Goal: Transaction & Acquisition: Purchase product/service

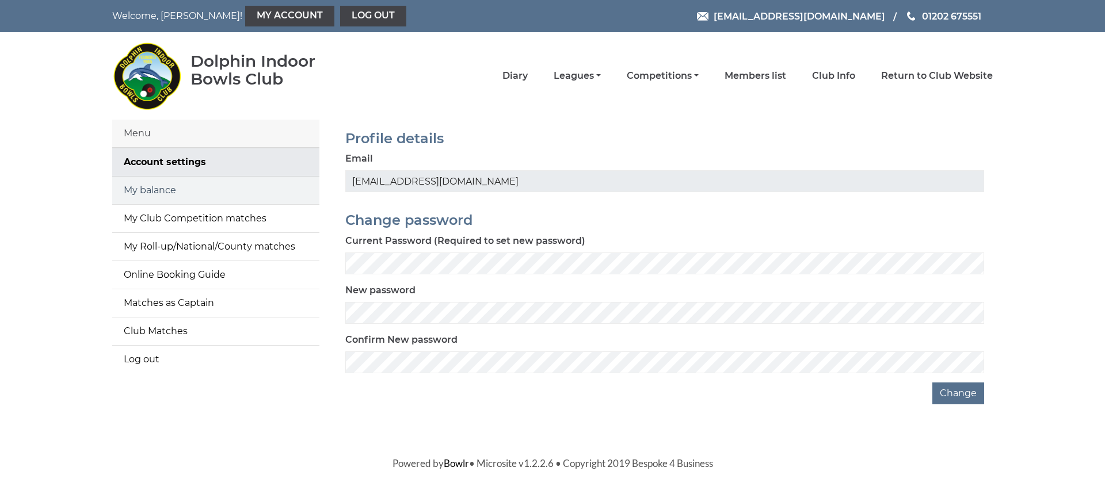
click at [143, 190] on link "My balance" at bounding box center [215, 191] width 207 height 28
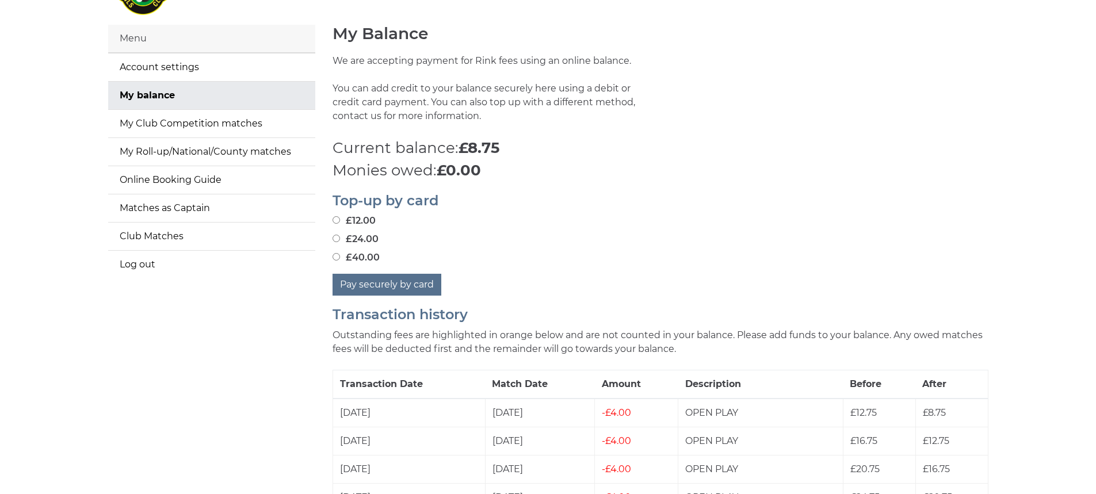
scroll to position [115, 0]
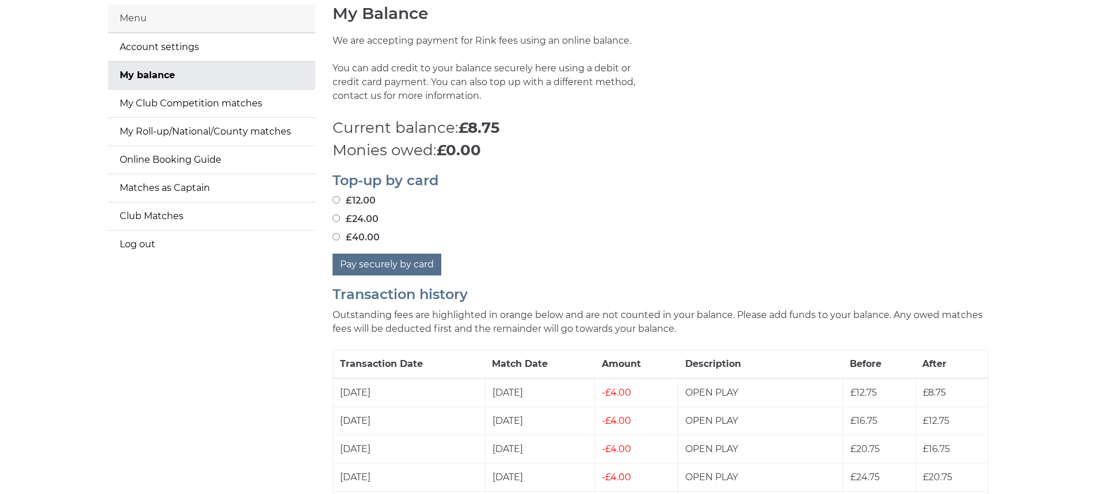
click at [337, 240] on input "£40.00" at bounding box center [336, 236] width 7 height 7
radio input "true"
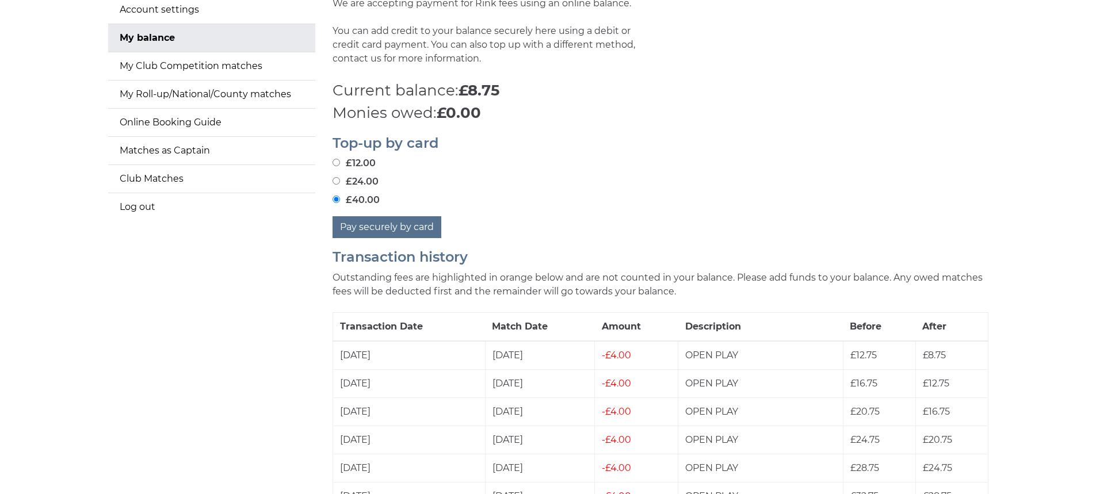
scroll to position [173, 0]
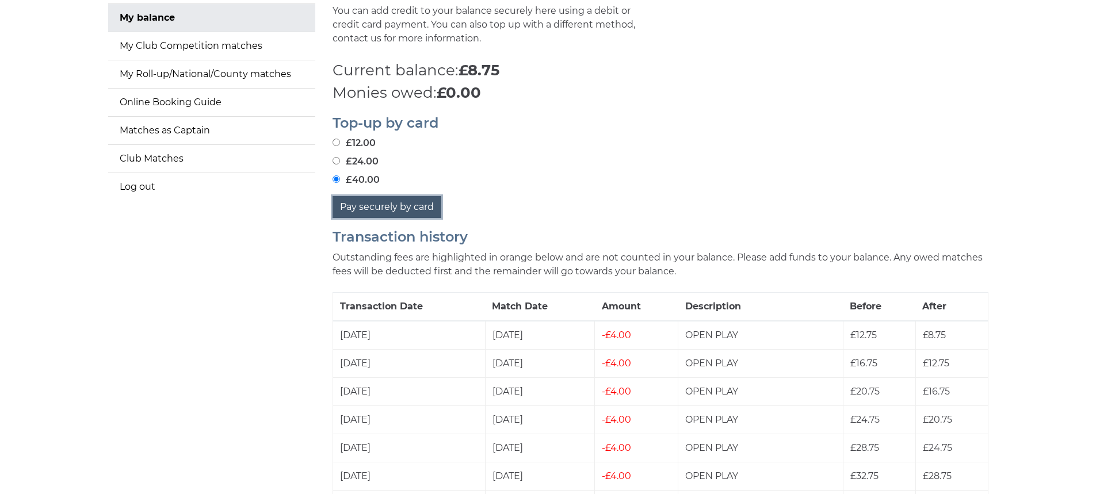
click at [392, 203] on button "Pay securely by card" at bounding box center [387, 207] width 109 height 22
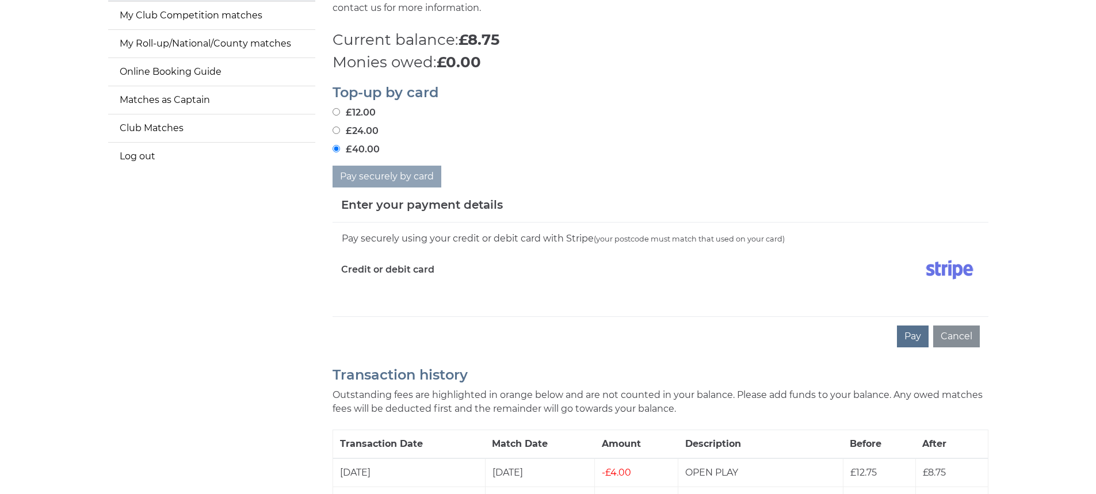
scroll to position [288, 0]
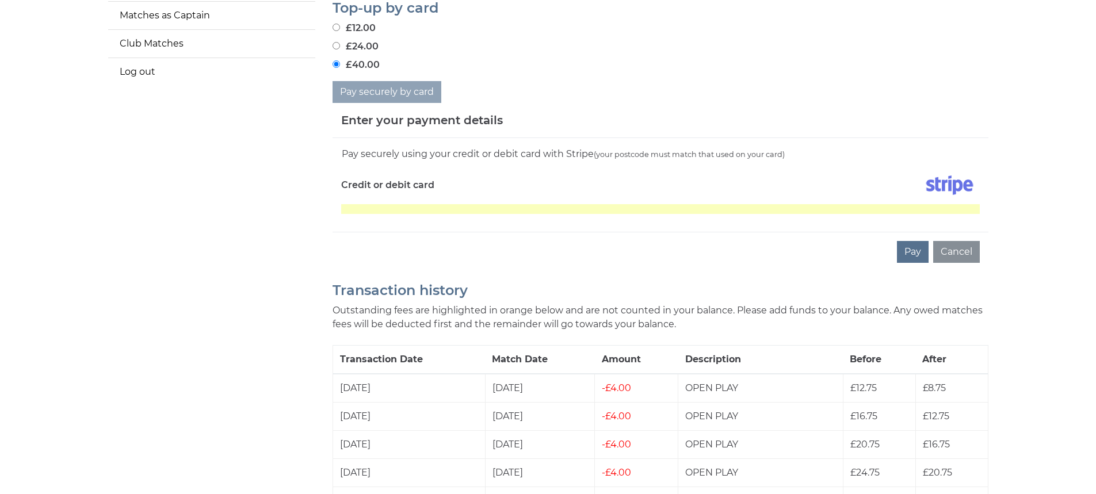
click at [907, 255] on button "Pay" at bounding box center [913, 252] width 32 height 22
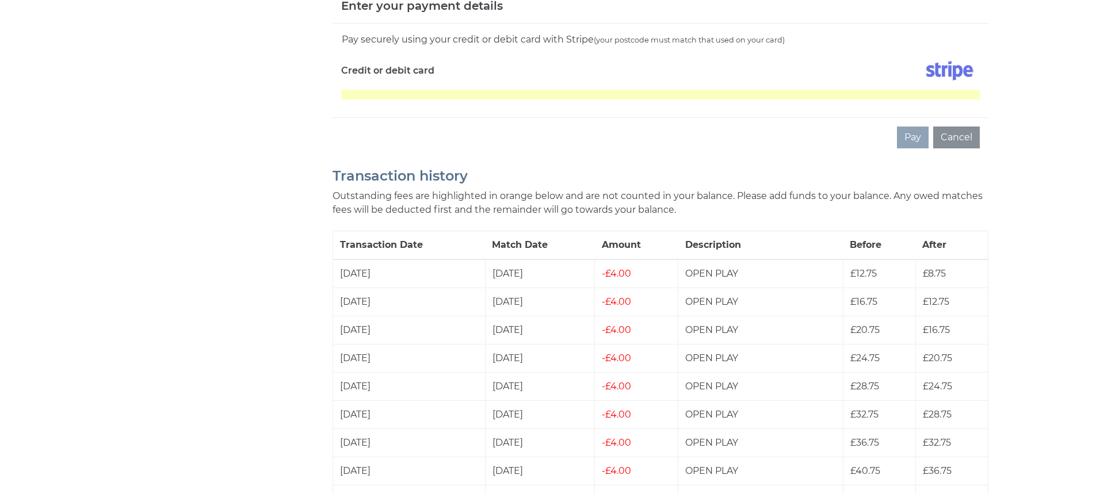
scroll to position [403, 0]
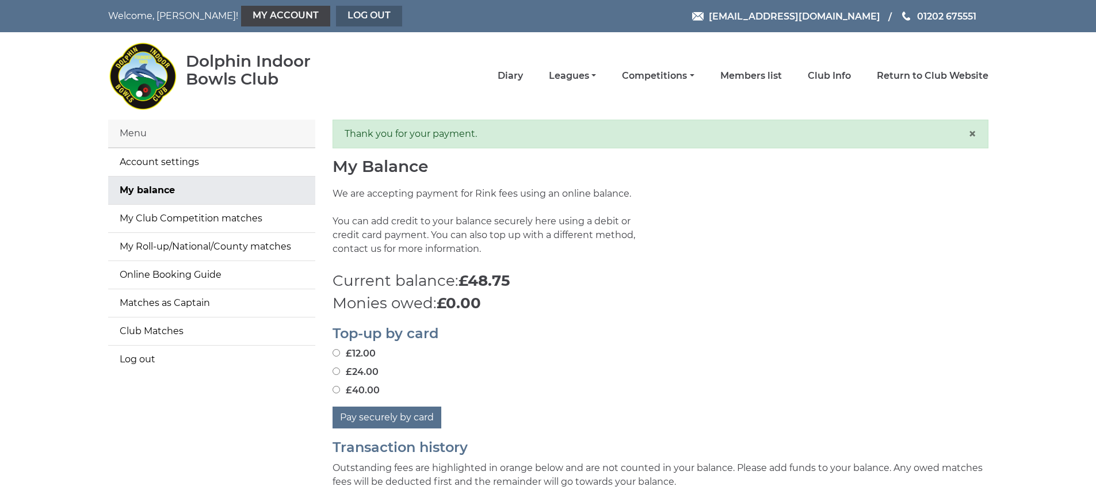
click at [343, 14] on link "Log out" at bounding box center [369, 16] width 66 height 21
